Goal: Find specific page/section: Find specific page/section

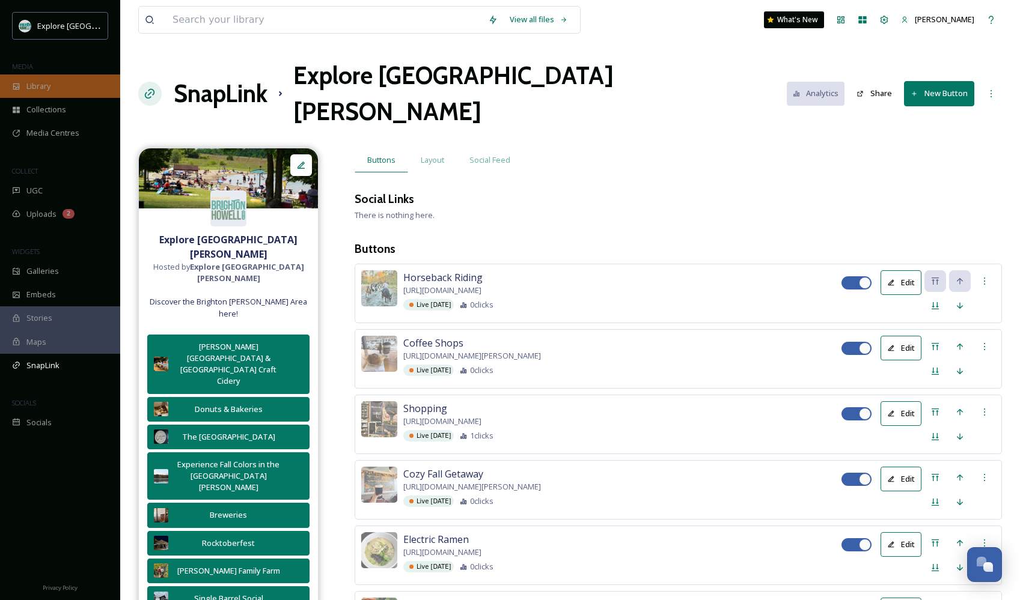
click at [43, 84] on span "Library" at bounding box center [38, 86] width 24 height 11
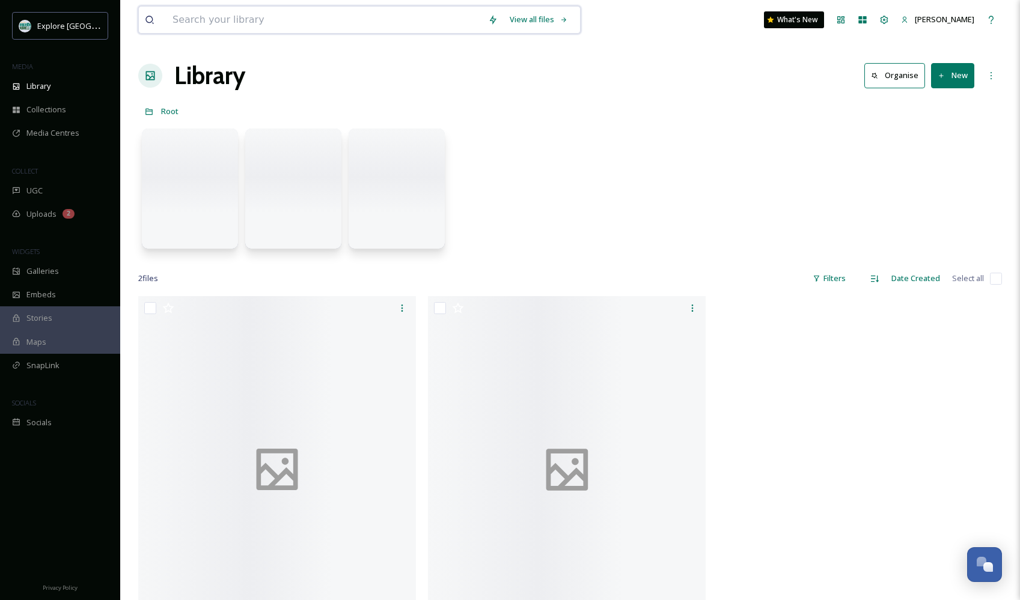
click at [213, 18] on input at bounding box center [324, 20] width 316 height 26
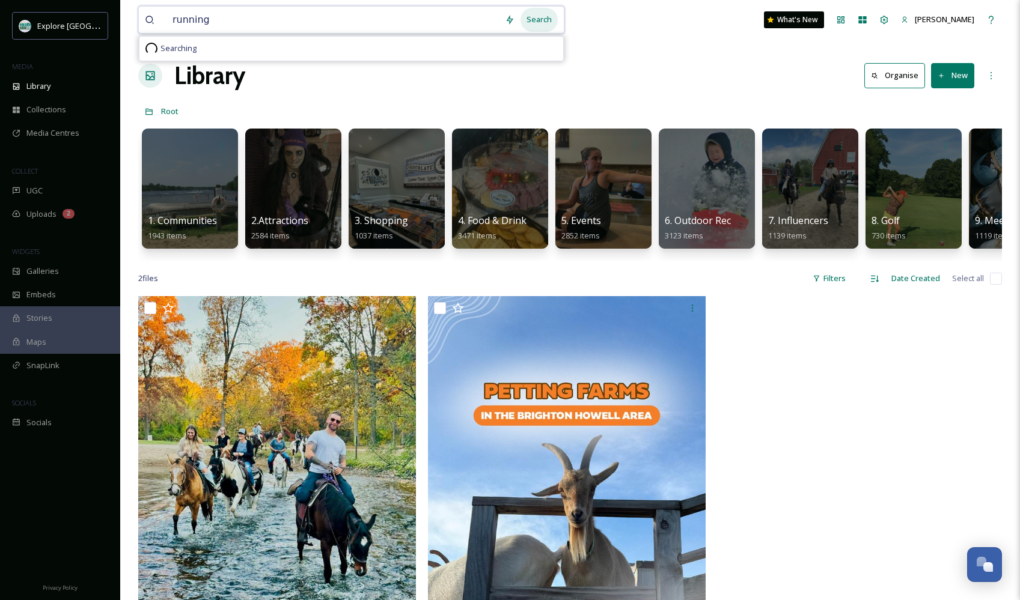
type input "running"
click at [545, 17] on div "Search" at bounding box center [538, 19] width 37 height 23
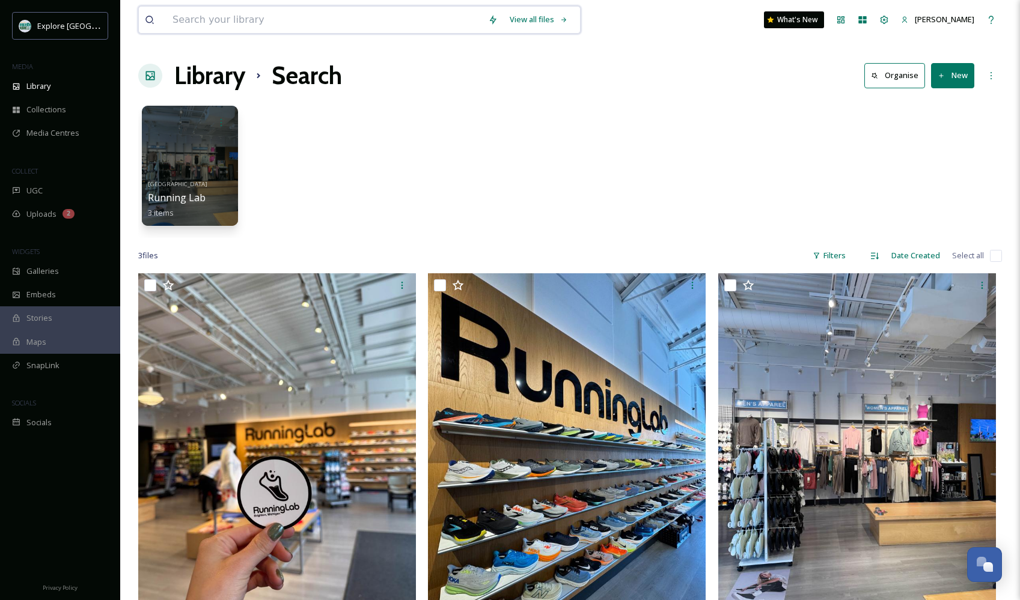
click at [264, 25] on input at bounding box center [324, 20] width 316 height 26
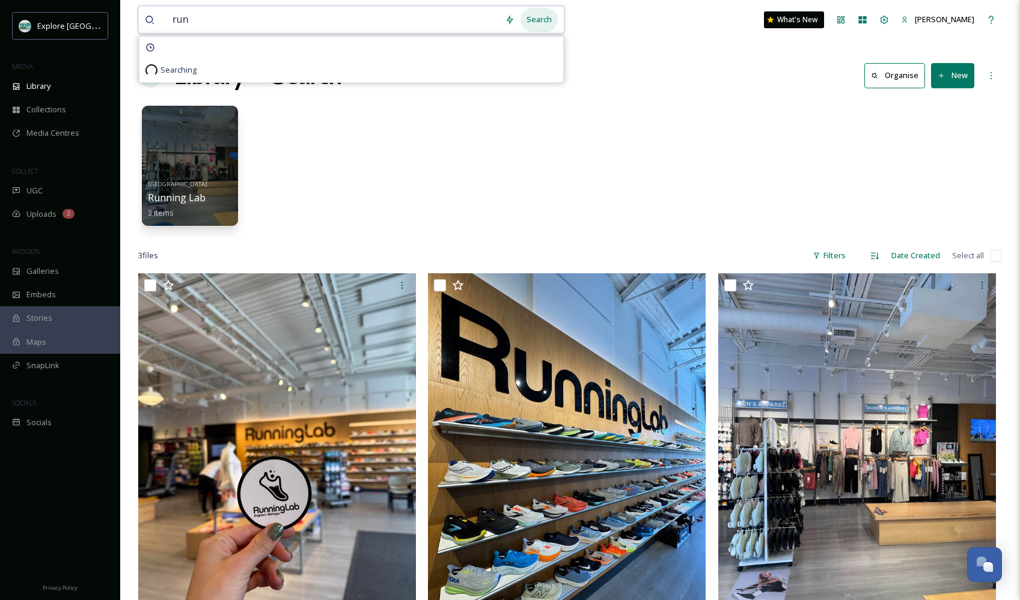
type input "run"
click at [542, 22] on div "Search" at bounding box center [538, 19] width 37 height 23
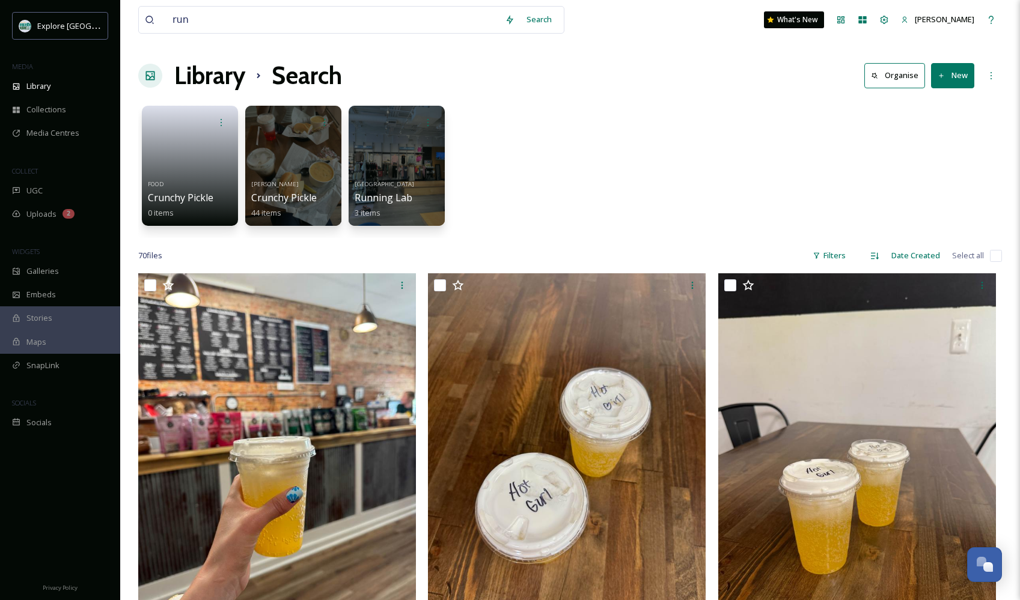
click at [676, 117] on div "FOOD Crunchy Pickle 0 items [PERSON_NAME] Crunchy Pickle 44 items Brighton Runn…" at bounding box center [570, 169] width 864 height 138
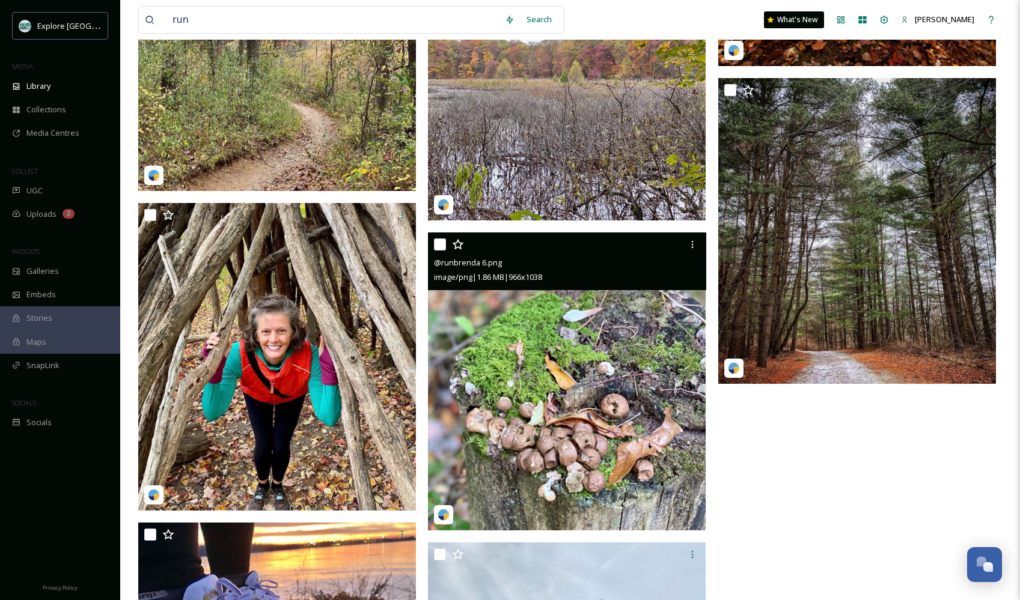
scroll to position [6235, 0]
